Goal: Transaction & Acquisition: Purchase product/service

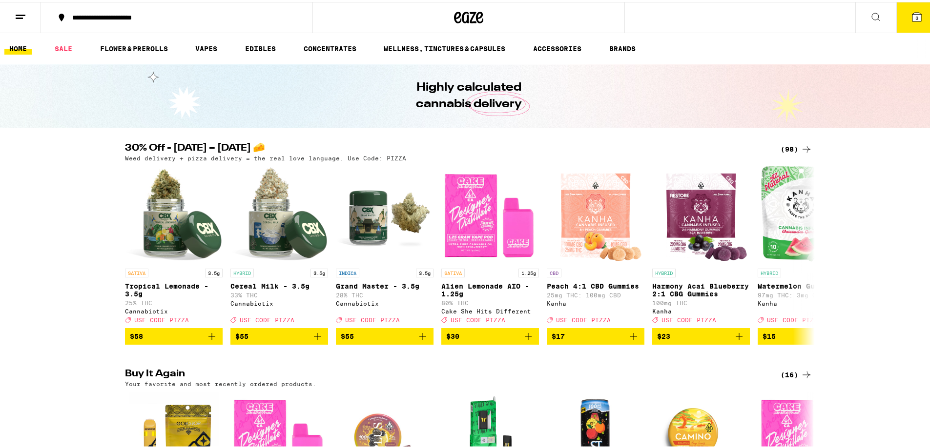
click at [801, 150] on icon at bounding box center [806, 148] width 12 height 12
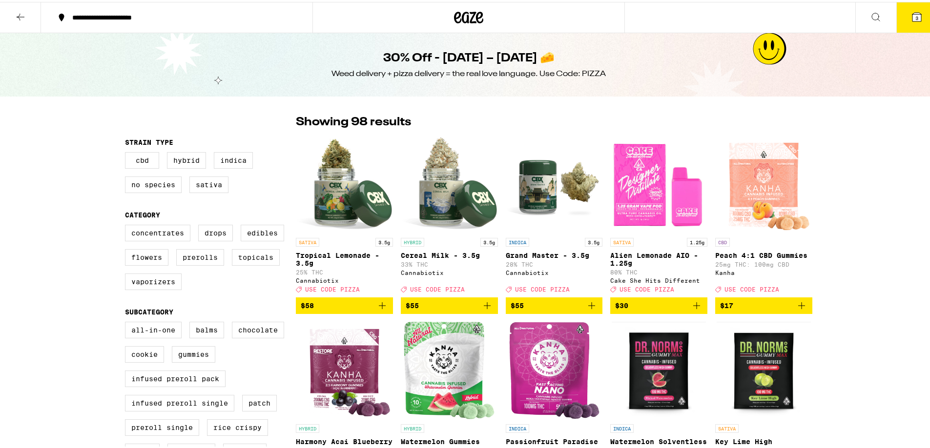
click at [693, 310] on icon "Add to bag" at bounding box center [696, 304] width 12 height 12
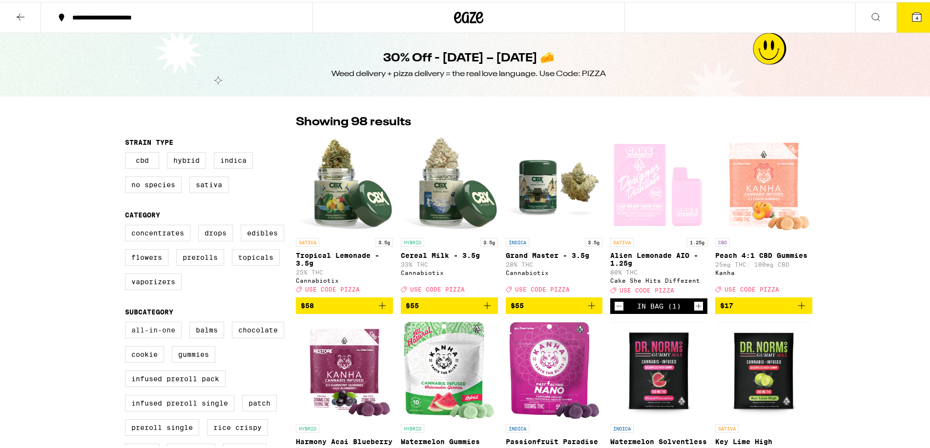
click at [135, 334] on label "All-In-One" at bounding box center [153, 328] width 57 height 17
click at [127, 322] on input "All-In-One" at bounding box center [127, 322] width 0 height 0
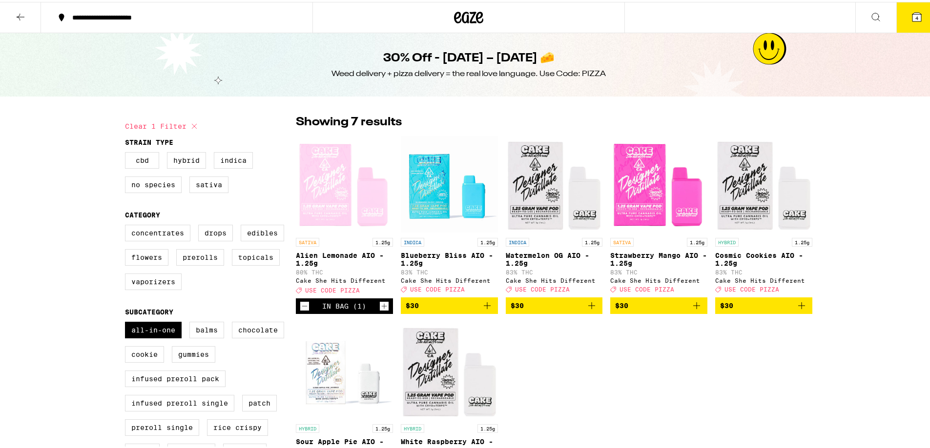
click at [693, 307] on icon "Add to bag" at bounding box center [696, 304] width 7 height 7
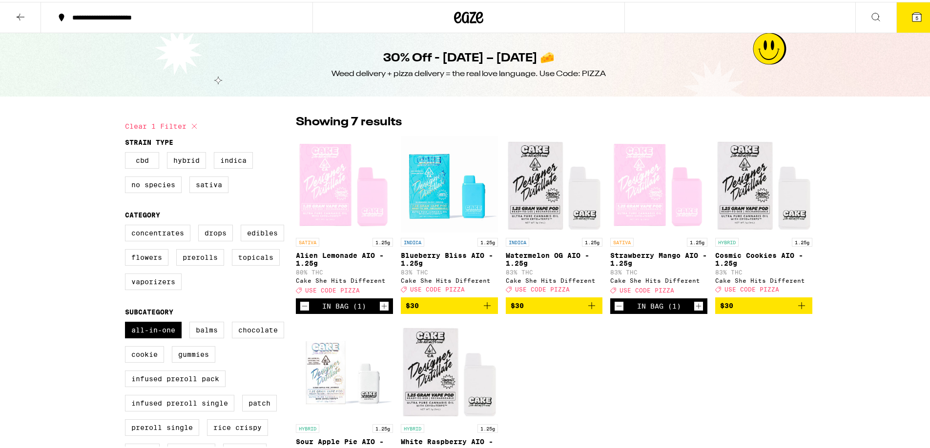
click at [802, 309] on icon "Add to bag" at bounding box center [801, 304] width 12 height 12
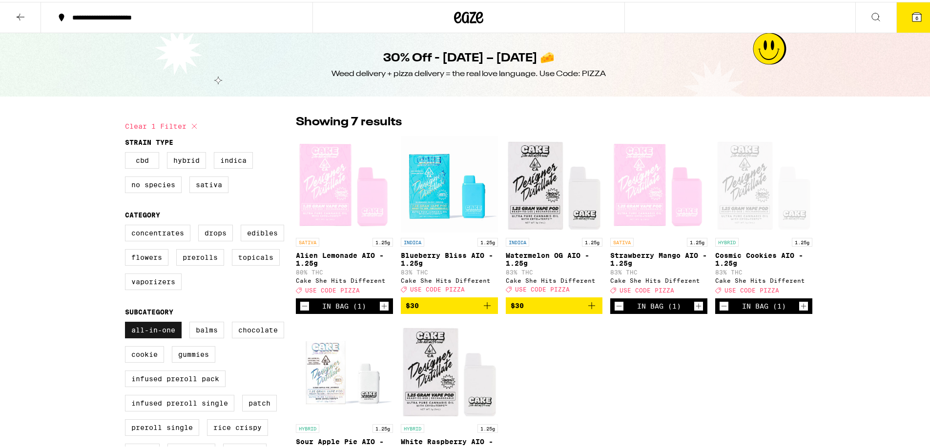
click at [140, 335] on label "All-In-One" at bounding box center [153, 328] width 57 height 17
click at [127, 322] on input "All-In-One" at bounding box center [127, 322] width 0 height 0
checkbox input "false"
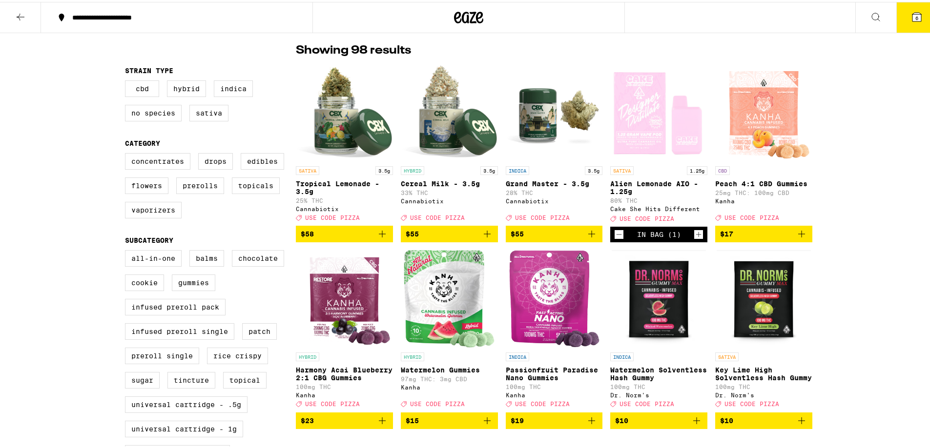
scroll to position [293, 0]
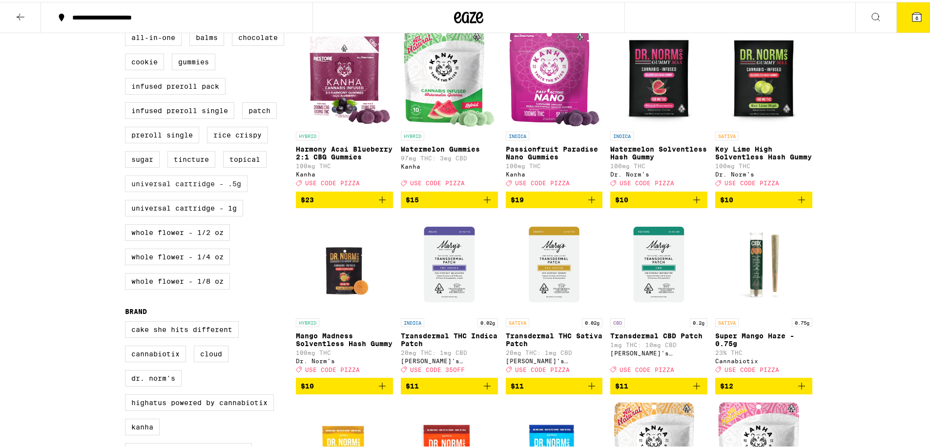
click at [166, 190] on label "Universal Cartridge - .5g" at bounding box center [186, 182] width 122 height 17
click at [127, 29] on input "Universal Cartridge - .5g" at bounding box center [127, 29] width 0 height 0
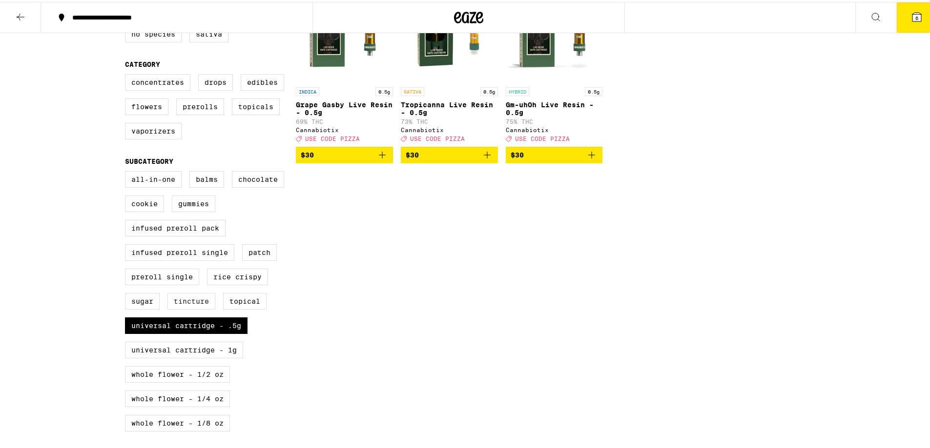
scroll to position [244, 0]
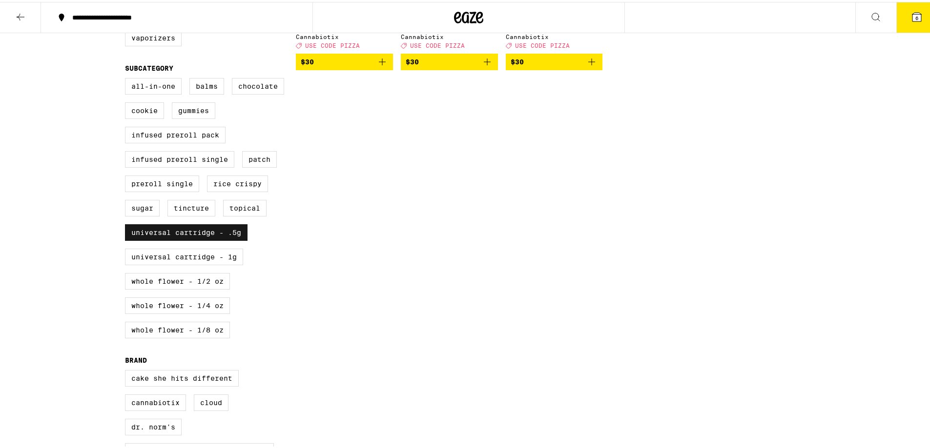
click at [197, 239] on label "Universal Cartridge - .5g" at bounding box center [186, 231] width 122 height 17
click at [127, 78] on input "Universal Cartridge - .5g" at bounding box center [127, 78] width 0 height 0
checkbox input "false"
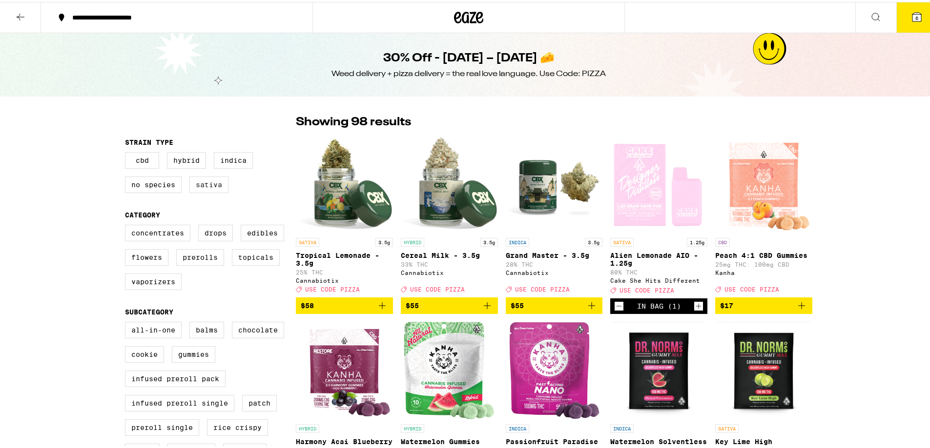
click at [197, 183] on label "Sativa" at bounding box center [208, 183] width 39 height 17
click at [127, 152] on input "Sativa" at bounding box center [127, 152] width 0 height 0
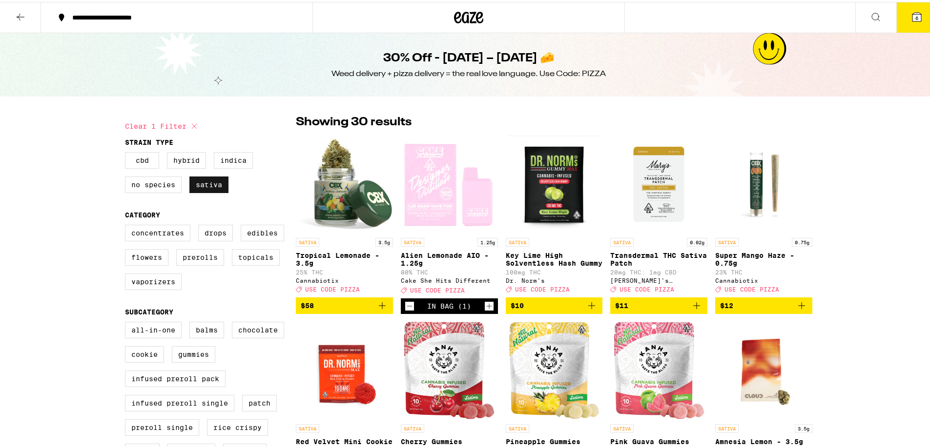
click at [199, 184] on label "Sativa" at bounding box center [208, 183] width 39 height 17
click at [127, 152] on input "Sativa" at bounding box center [127, 152] width 0 height 0
checkbox input "false"
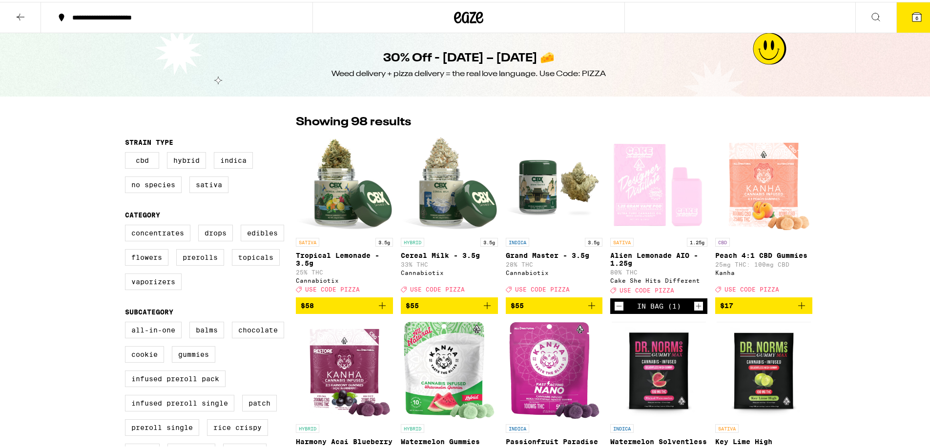
click at [912, 14] on icon at bounding box center [916, 15] width 9 height 9
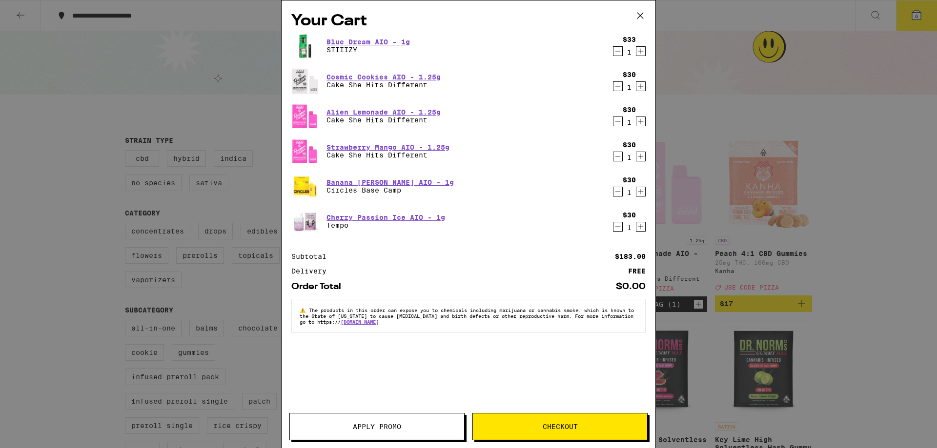
click at [617, 51] on icon "Decrement" at bounding box center [617, 51] width 9 height 12
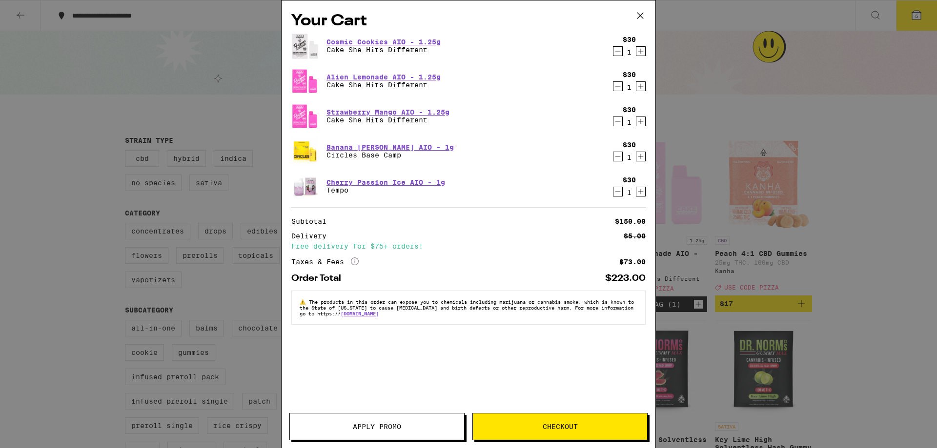
click at [366, 429] on span "Apply Promo" at bounding box center [377, 427] width 48 height 7
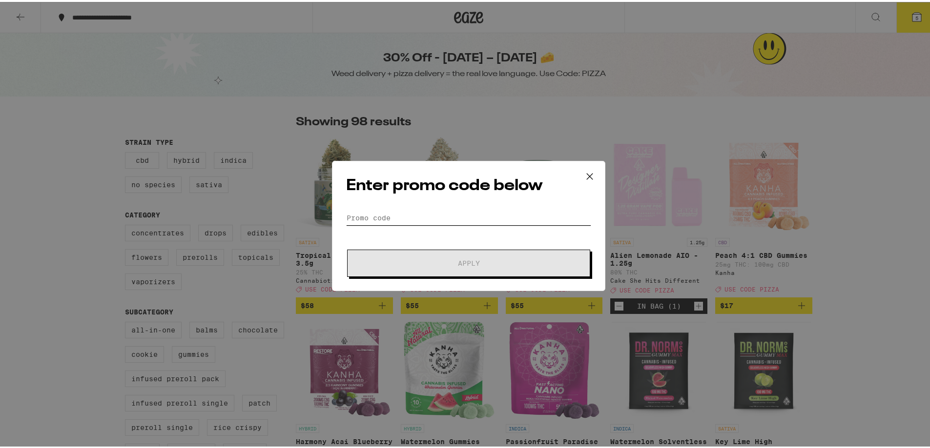
click at [381, 209] on input "Promo Code" at bounding box center [468, 216] width 245 height 15
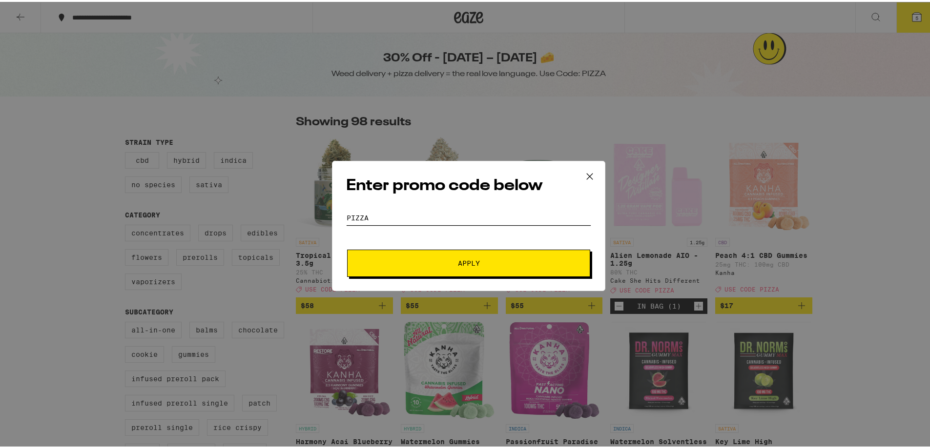
type input "PIZZA"
click at [466, 257] on button "Apply" at bounding box center [468, 261] width 243 height 27
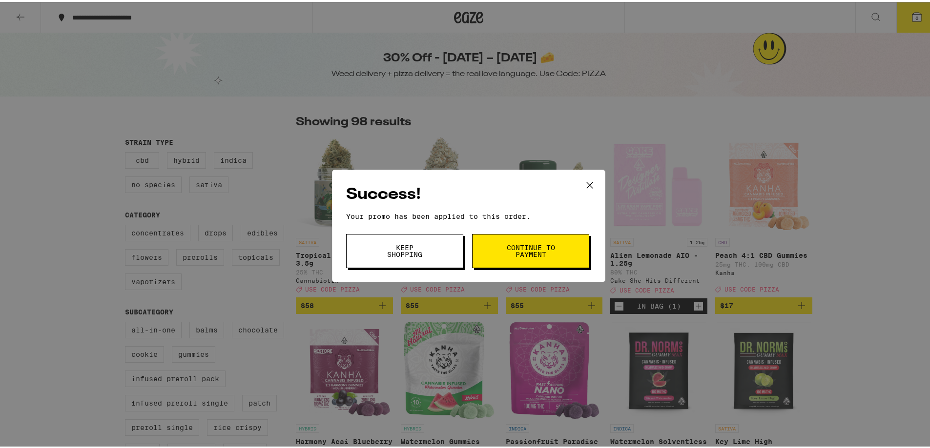
click at [531, 250] on span "Continue to payment" at bounding box center [531, 250] width 50 height 14
click at [586, 182] on icon at bounding box center [589, 183] width 15 height 15
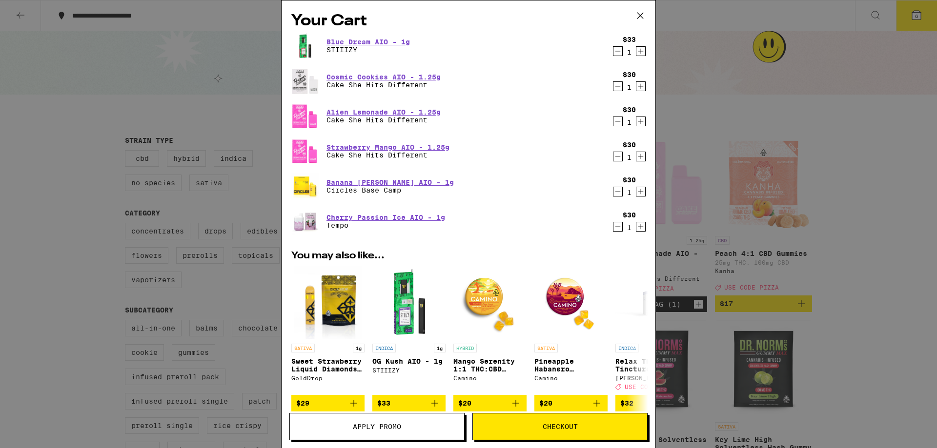
click at [613, 47] on icon "Decrement" at bounding box center [617, 51] width 9 height 12
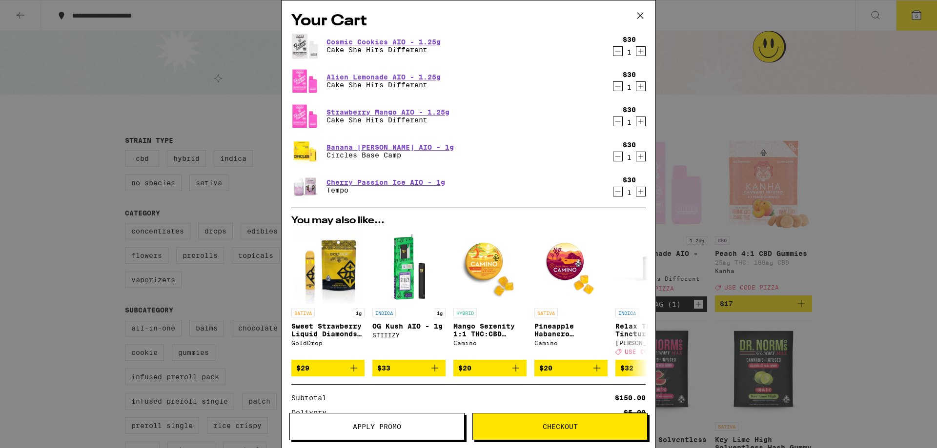
click at [615, 157] on icon "Decrement" at bounding box center [617, 157] width 5 height 0
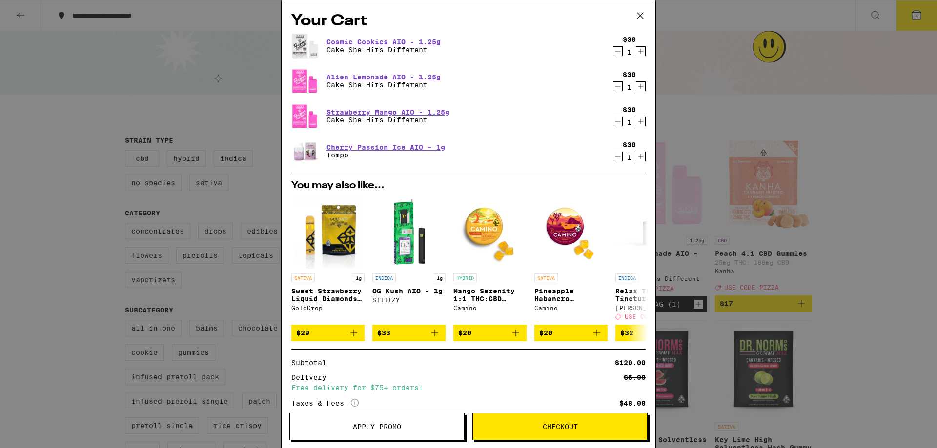
click at [613, 158] on icon "Decrement" at bounding box center [617, 157] width 9 height 12
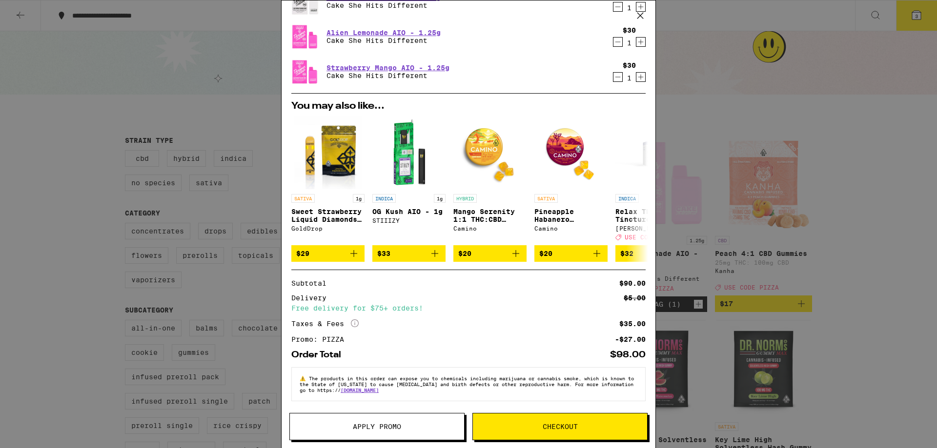
scroll to position [52, 0]
click at [352, 250] on icon "Add to bag" at bounding box center [354, 254] width 12 height 12
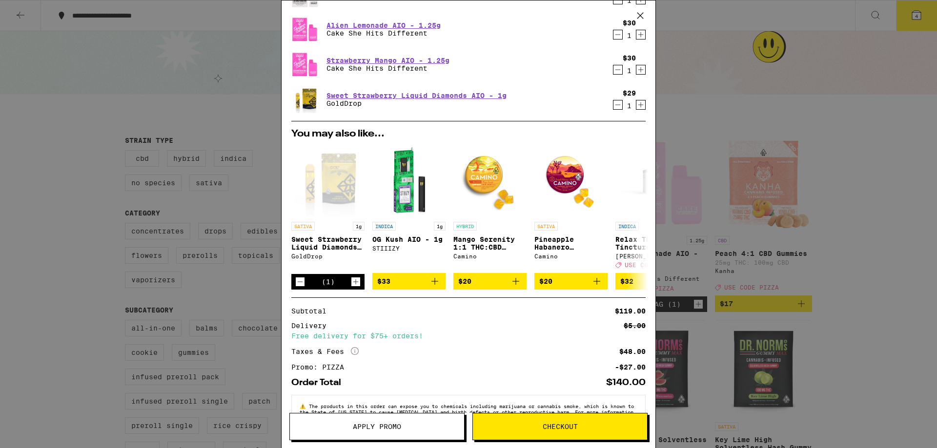
scroll to position [0, 0]
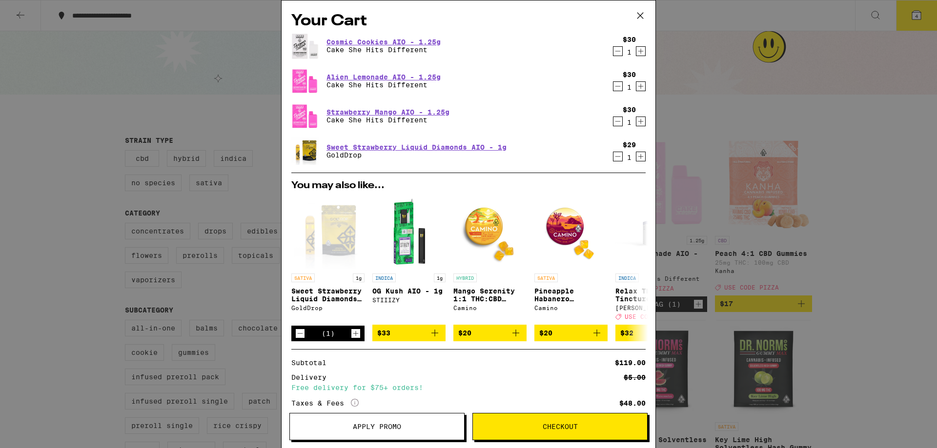
click at [613, 155] on icon "Decrement" at bounding box center [617, 157] width 9 height 12
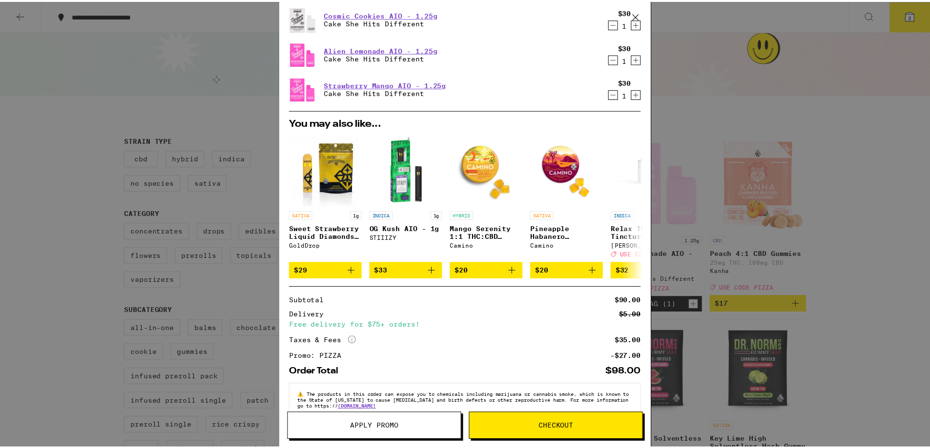
scroll to position [52, 0]
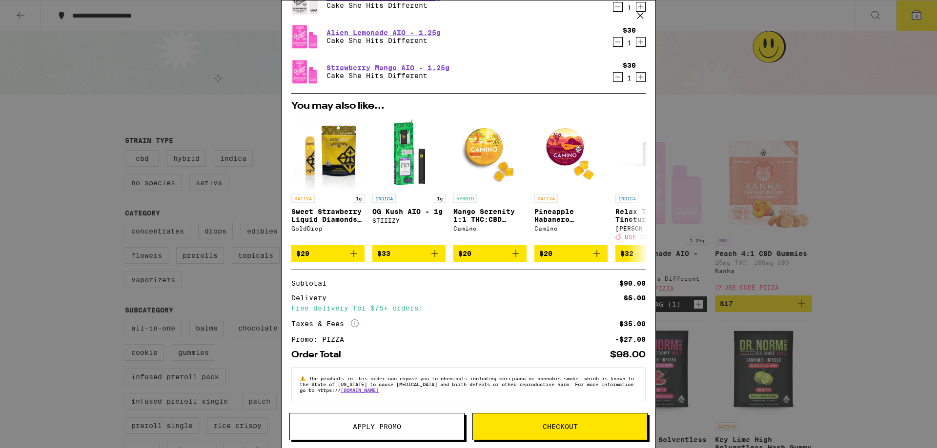
click at [560, 424] on span "Checkout" at bounding box center [560, 427] width 35 height 7
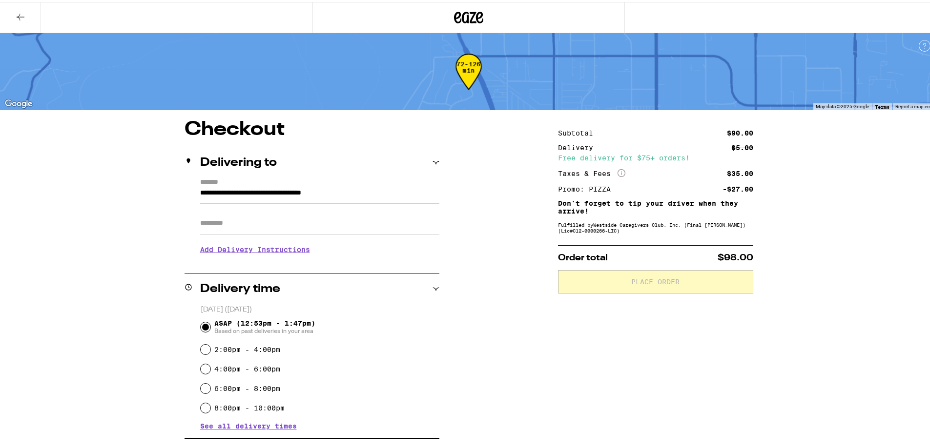
click at [256, 223] on input "Apt/Suite" at bounding box center [319, 221] width 239 height 23
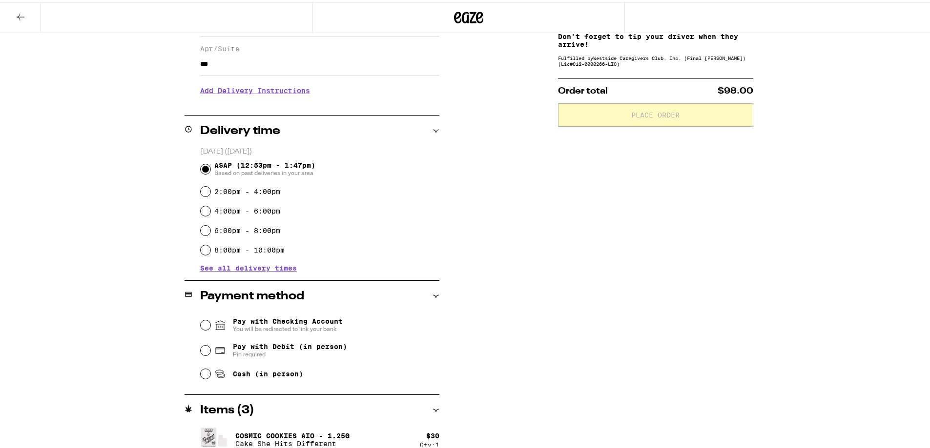
scroll to position [195, 0]
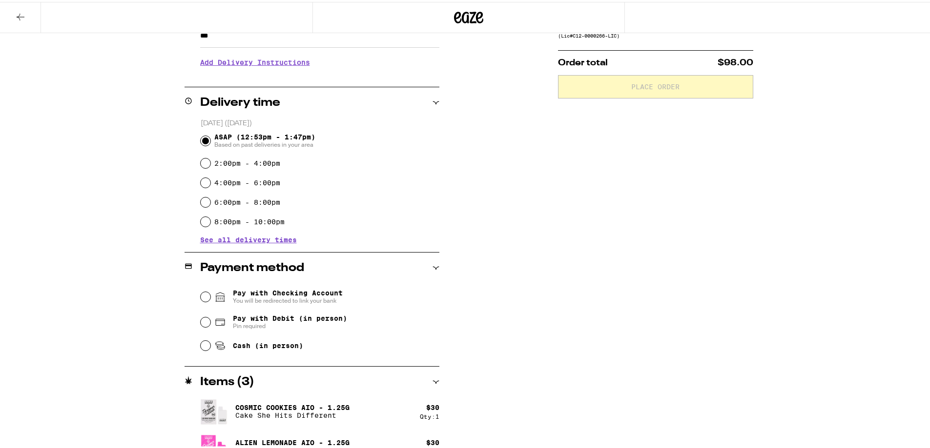
type input "***"
click at [202, 296] on input "Pay with Checking Account You will be redirected to link your bank" at bounding box center [206, 295] width 10 height 10
click at [203, 321] on input "Pay with Debit (in person) Pin required" at bounding box center [206, 321] width 10 height 10
radio input "true"
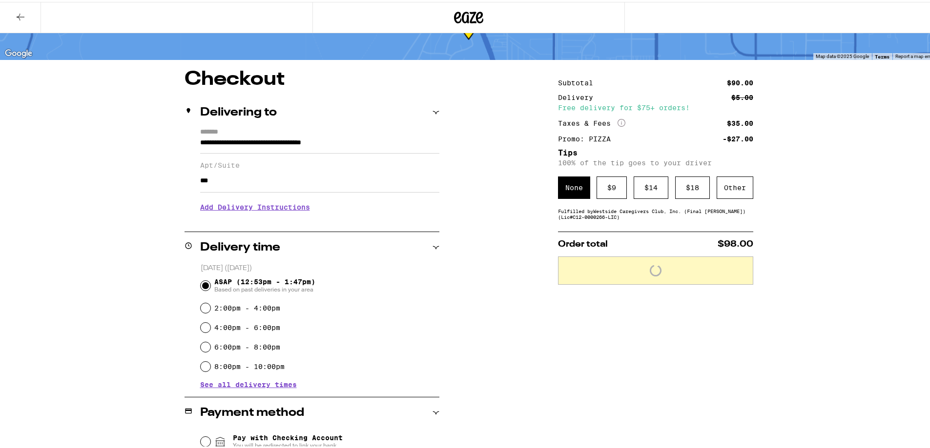
scroll to position [49, 0]
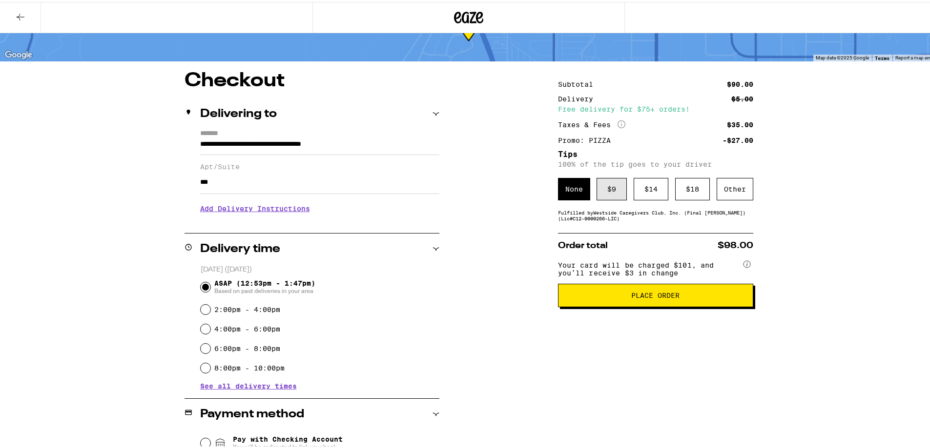
click at [603, 190] on div "$ 9" at bounding box center [611, 187] width 30 height 22
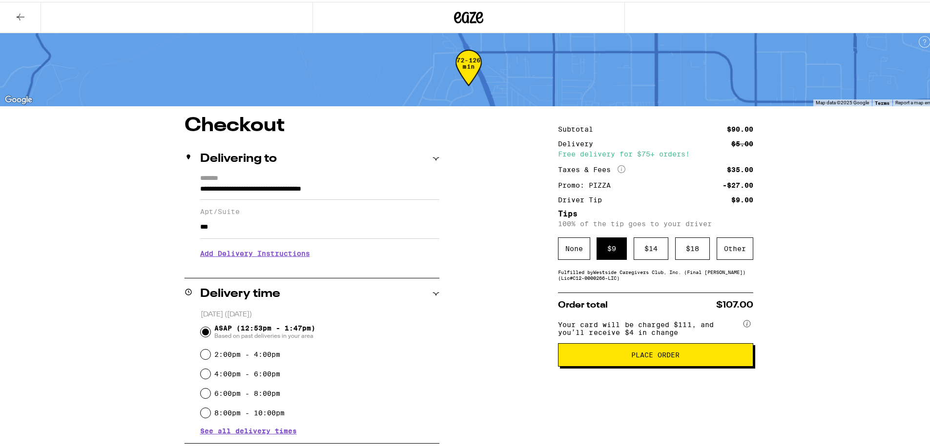
scroll to position [0, 0]
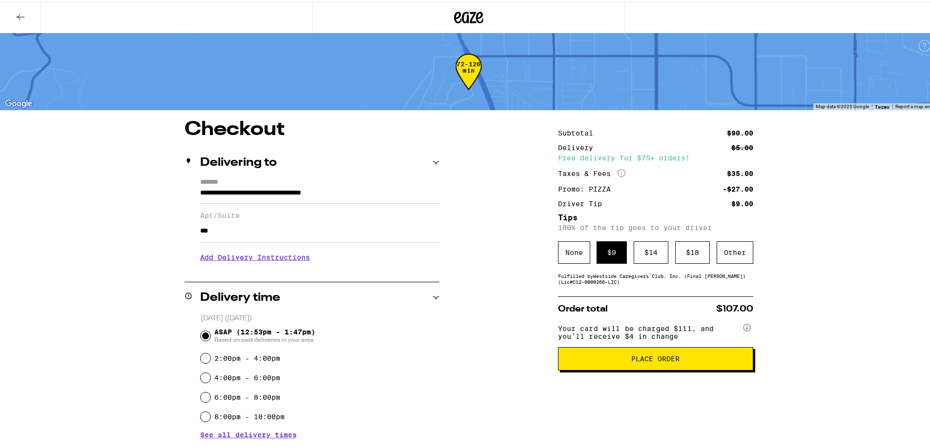
click at [23, 13] on icon at bounding box center [21, 15] width 12 height 12
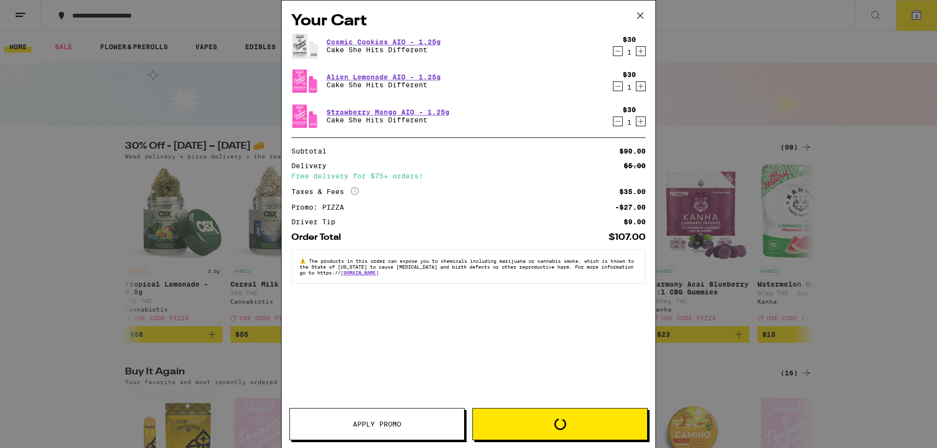
click at [615, 50] on icon "Decrement" at bounding box center [617, 51] width 9 height 12
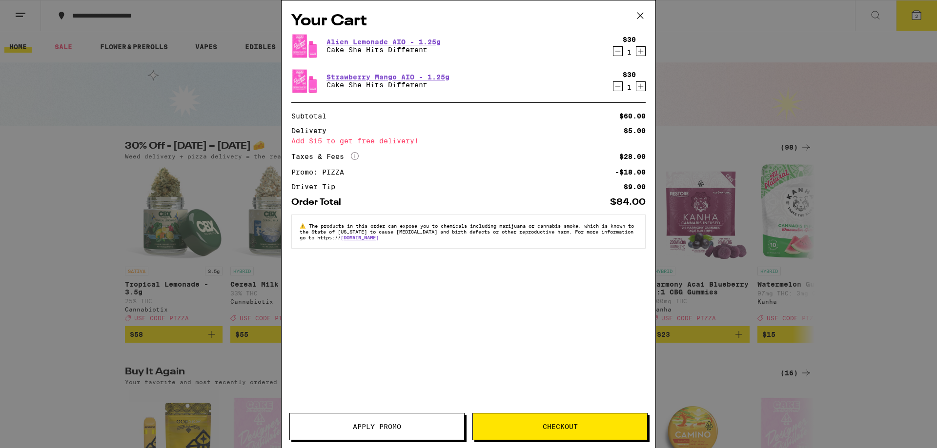
click at [556, 420] on button "Checkout" at bounding box center [559, 426] width 175 height 27
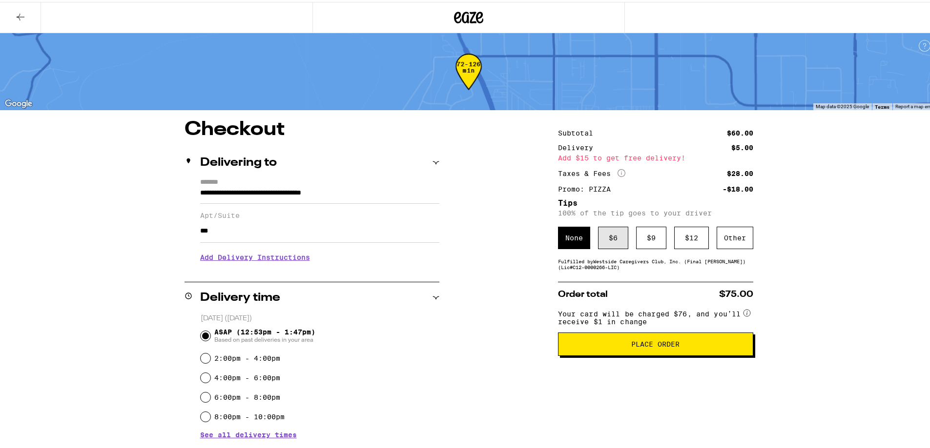
click at [606, 236] on div "$ 6" at bounding box center [613, 236] width 30 height 22
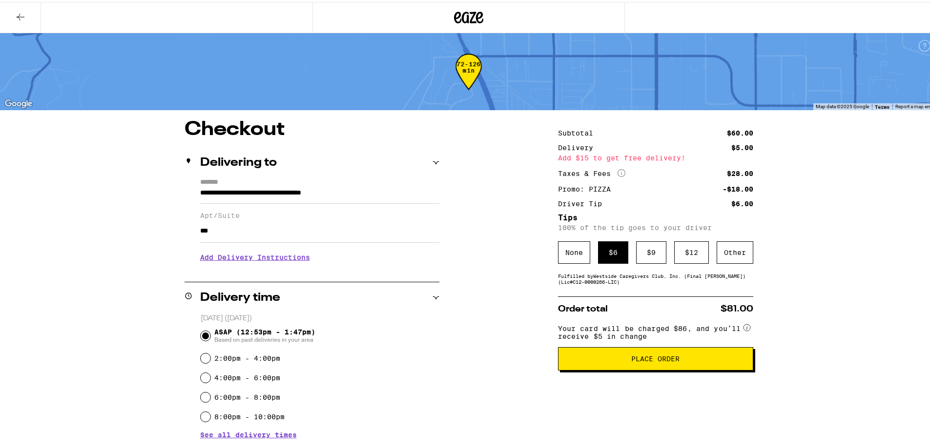
click at [648, 361] on span "Place Order" at bounding box center [655, 357] width 48 height 7
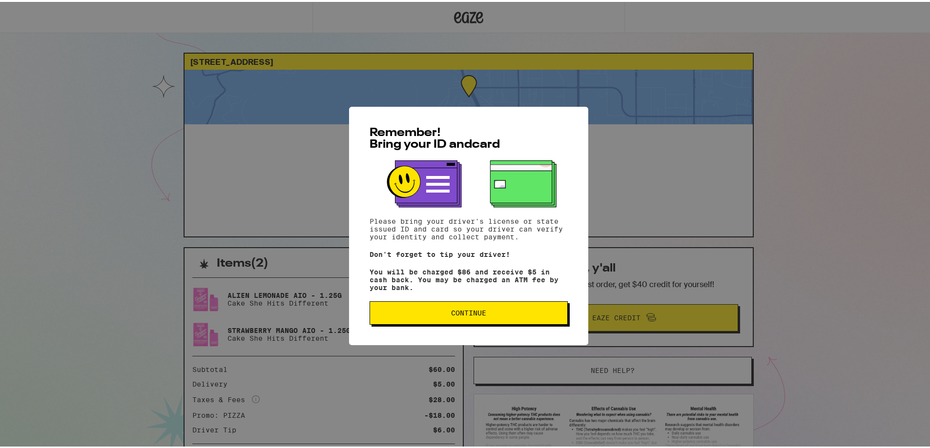
click at [475, 323] on button "Continue" at bounding box center [468, 311] width 198 height 23
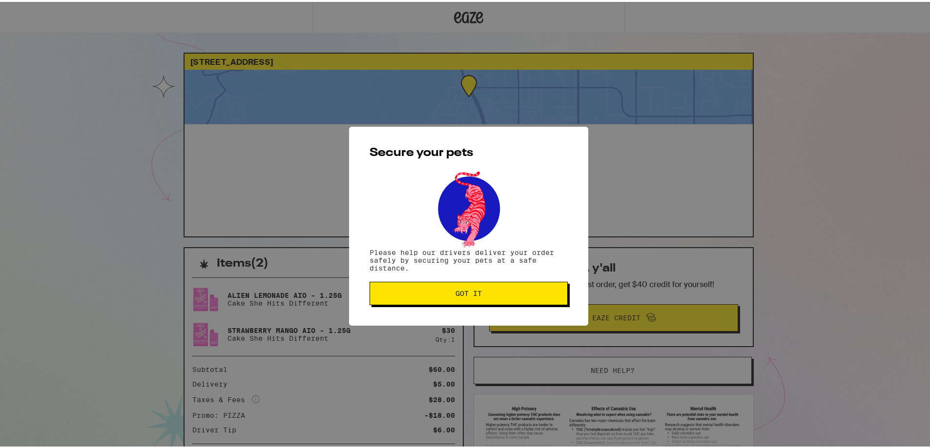
click at [465, 294] on span "Got it" at bounding box center [468, 291] width 26 height 7
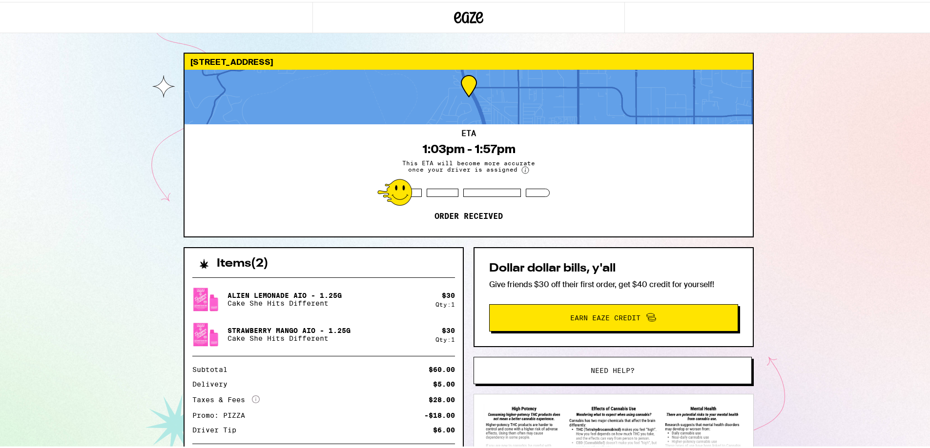
scroll to position [106, 0]
